Goal: Information Seeking & Learning: Learn about a topic

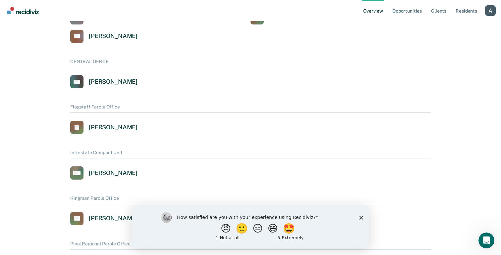
scroll to position [75, 0]
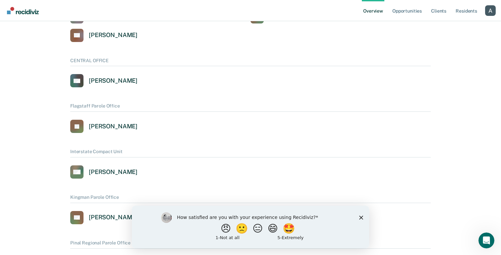
click at [364, 217] on div "How satisfied are you with your experience using Recidiviz? 😠 🙁 😑 😄 🤩 1 - Not a…" at bounding box center [250, 227] width 237 height 43
click at [362, 217] on icon "Close survey" at bounding box center [361, 218] width 4 height 4
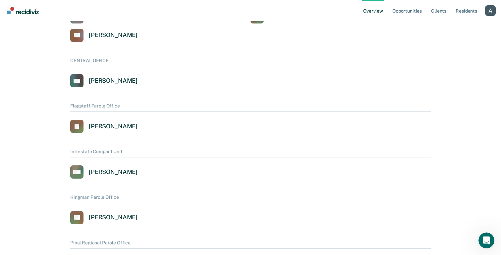
scroll to position [0, 0]
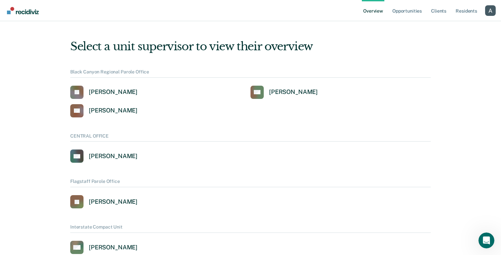
click at [492, 15] on div "Profile dropdown button" at bounding box center [490, 10] width 11 height 11
click at [449, 27] on link "Profile" at bounding box center [463, 27] width 53 height 6
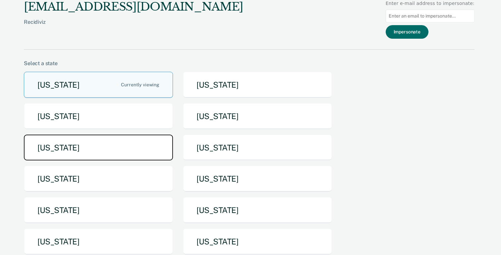
click at [106, 154] on button "[US_STATE]" at bounding box center [98, 148] width 149 height 26
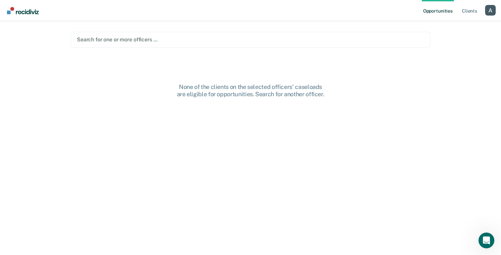
click at [444, 11] on link "Opportunities" at bounding box center [438, 10] width 32 height 21
click at [465, 13] on link "Client s" at bounding box center [469, 10] width 18 height 21
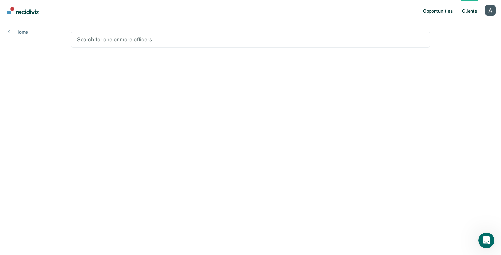
click at [444, 12] on link "Opportunities" at bounding box center [438, 10] width 32 height 21
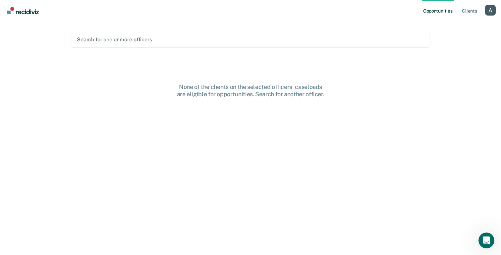
click at [491, 11] on div "Profile dropdown button" at bounding box center [490, 10] width 11 height 11
click at [450, 25] on link "Profile" at bounding box center [463, 27] width 53 height 6
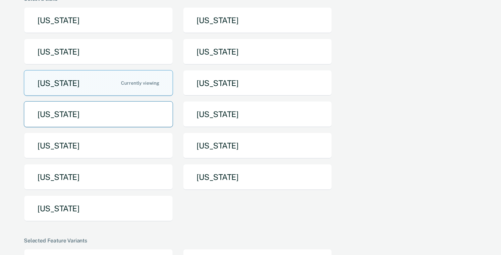
scroll to position [65, 0]
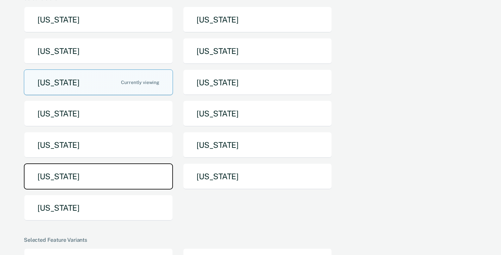
click at [117, 172] on button "[US_STATE]" at bounding box center [98, 177] width 149 height 26
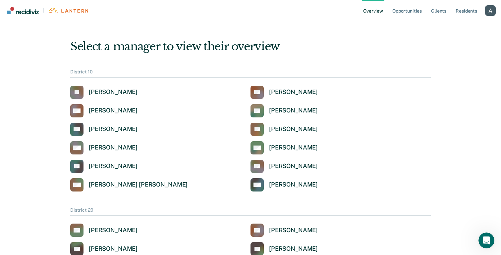
click at [488, 11] on div "Profile dropdown button" at bounding box center [490, 10] width 11 height 11
click at [449, 25] on link "Profile" at bounding box center [463, 27] width 53 height 6
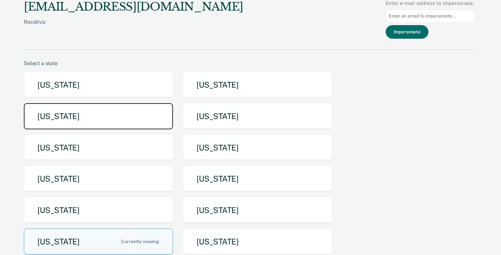
click at [143, 116] on button "[US_STATE]" at bounding box center [98, 116] width 149 height 26
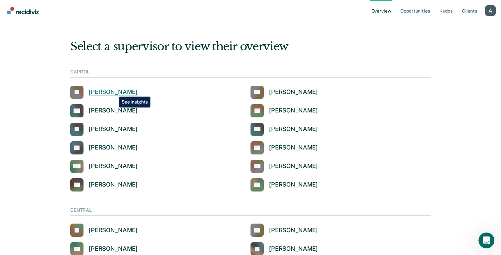
click at [114, 92] on div "[PERSON_NAME]" at bounding box center [113, 92] width 49 height 8
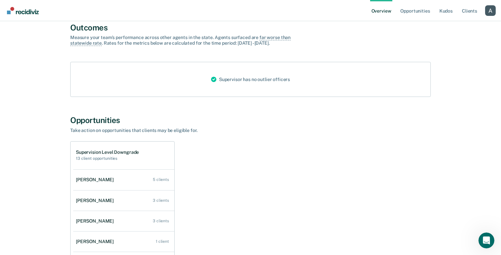
scroll to position [146, 0]
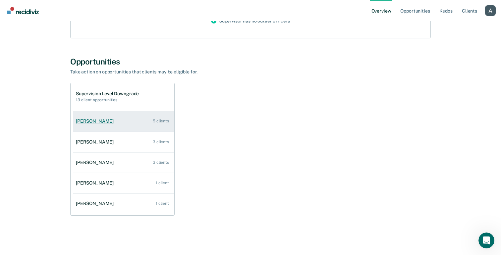
click at [99, 122] on div "[PERSON_NAME]" at bounding box center [96, 122] width 40 height 6
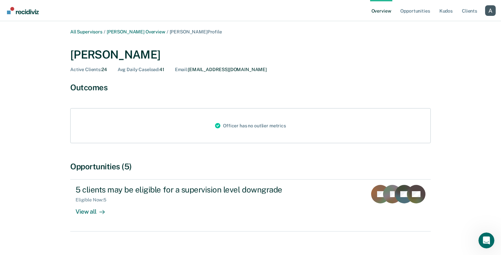
click at [384, 3] on link "Overview" at bounding box center [381, 10] width 23 height 21
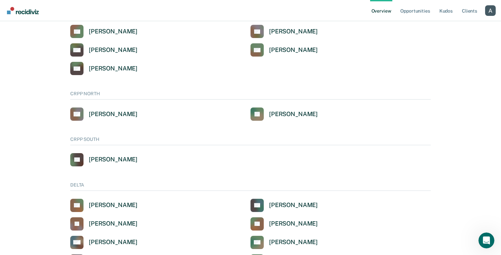
scroll to position [355, 0]
